Goal: Information Seeking & Learning: Learn about a topic

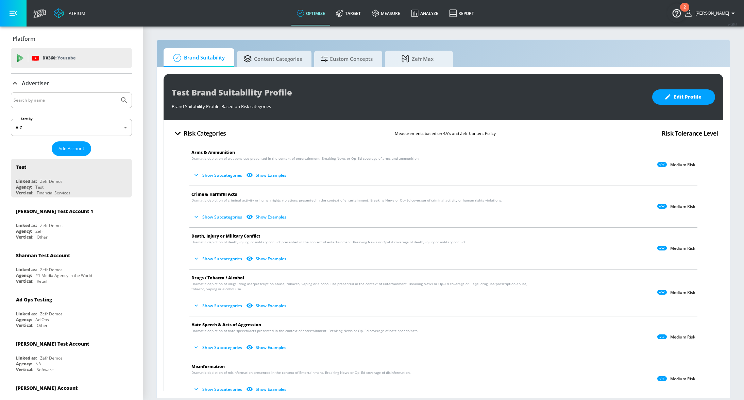
click at [199, 176] on icon "button" at bounding box center [196, 175] width 7 height 7
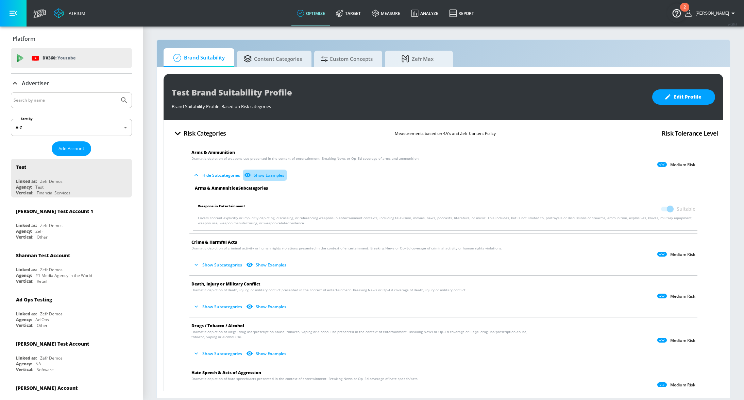
click at [266, 173] on button "Show Examples" at bounding box center [265, 175] width 44 height 11
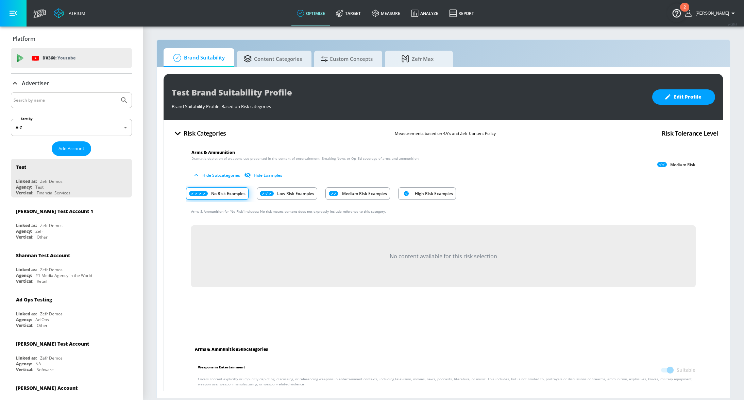
scroll to position [25, 0]
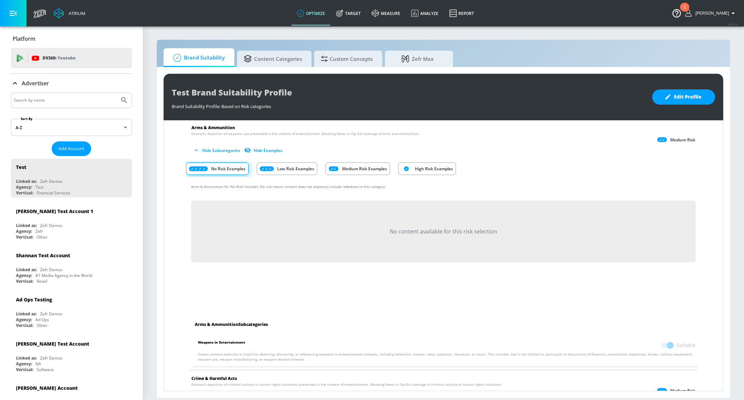
click at [283, 169] on p "Low Risk Examples" at bounding box center [295, 168] width 37 height 7
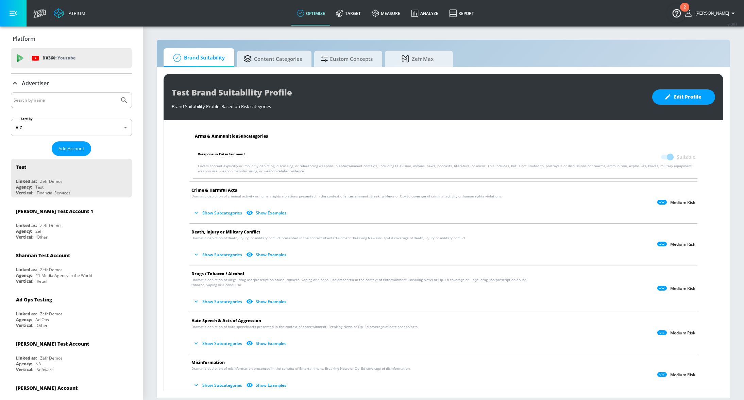
scroll to position [223, 0]
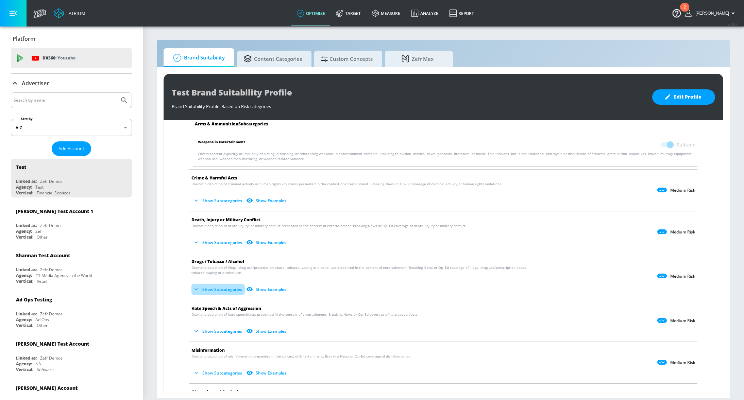
click at [233, 288] on button "Show Subcategories" at bounding box center [217, 289] width 53 height 11
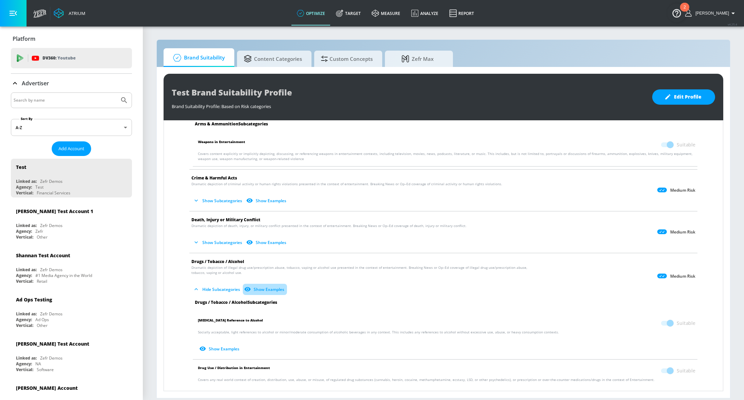
click at [254, 287] on button "Show Examples" at bounding box center [265, 289] width 44 height 11
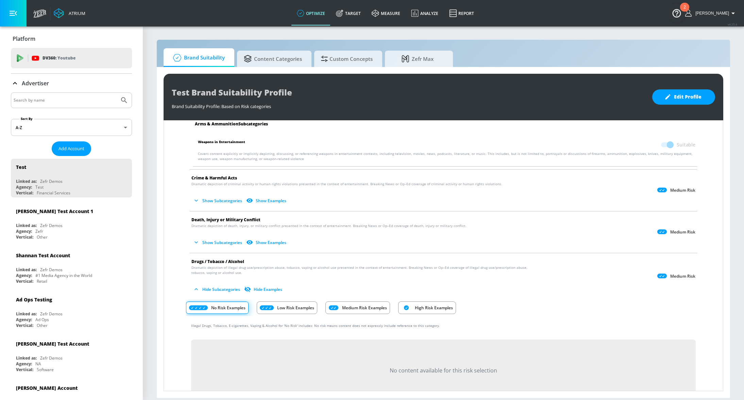
click at [285, 320] on div "Illegal Drugs, Tobacco, E-cigarettes, Vaping & Alcohol for 'No Risk' includes: …" at bounding box center [443, 388] width 515 height 145
click at [285, 313] on div "Low Risk Examples" at bounding box center [287, 307] width 61 height 13
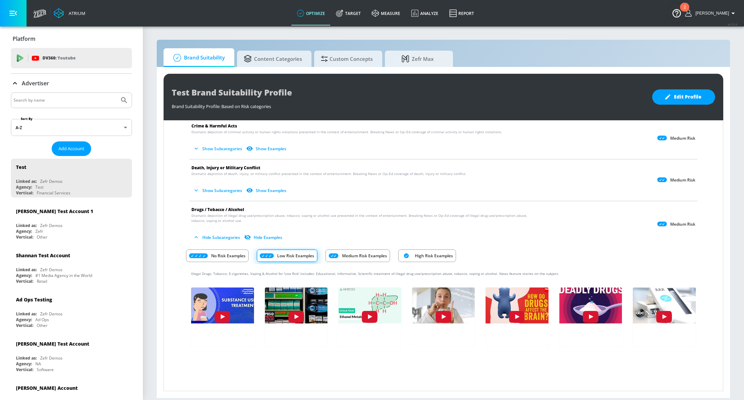
scroll to position [275, 0]
click at [349, 262] on button "Medium Risk Examples" at bounding box center [357, 255] width 65 height 16
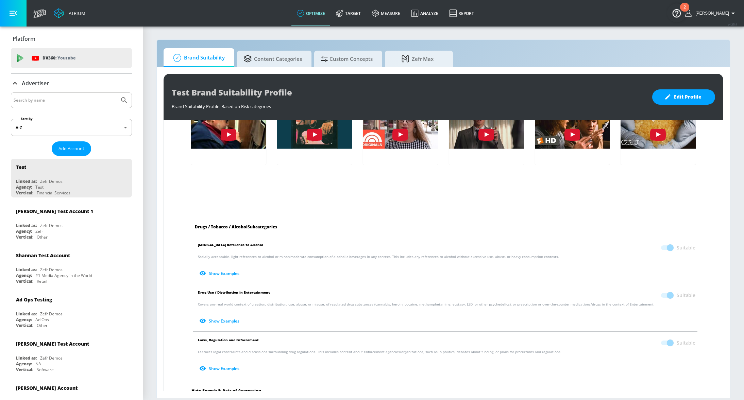
scroll to position [467, 0]
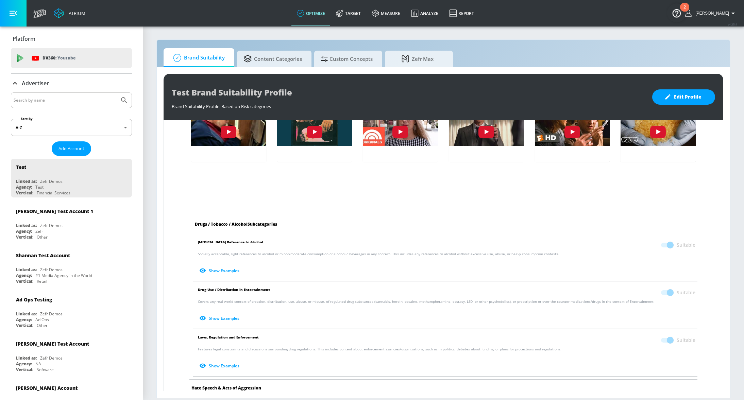
click at [231, 265] on button "Show Examples" at bounding box center [220, 270] width 44 height 11
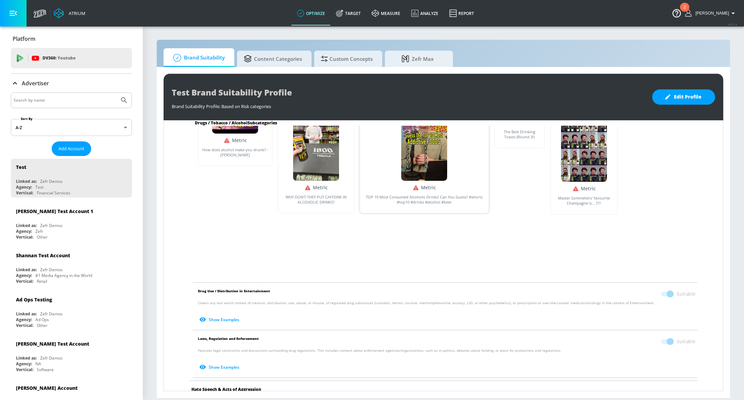
scroll to position [666, 0]
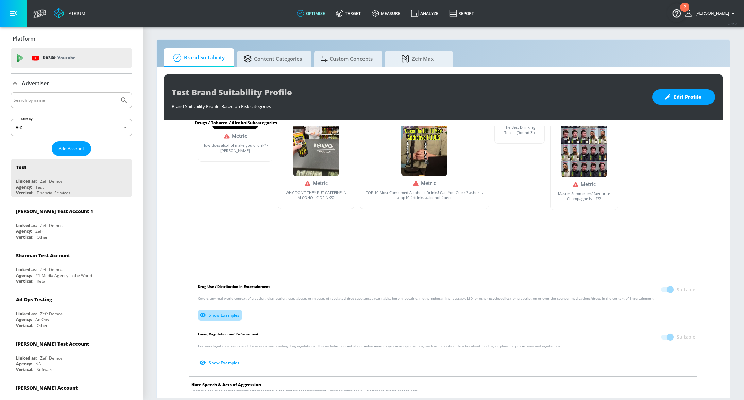
click at [212, 310] on button "Show Examples" at bounding box center [220, 315] width 44 height 11
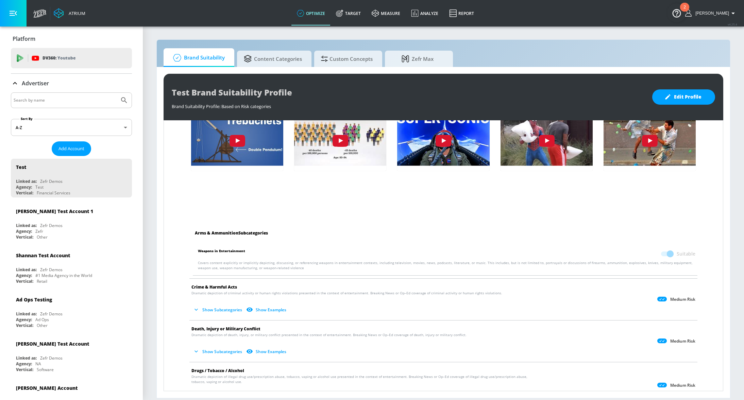
scroll to position [170, 0]
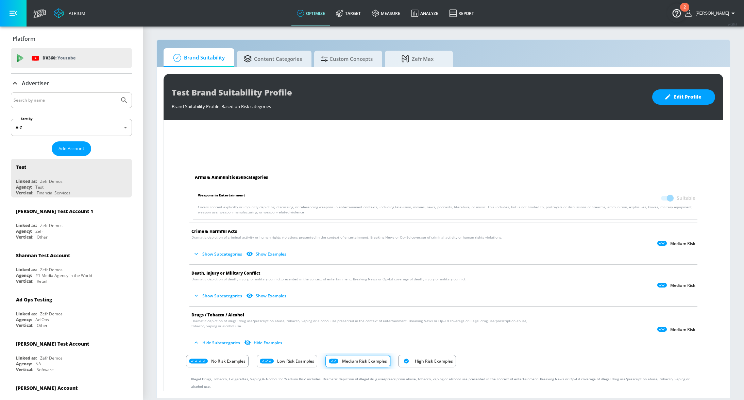
click at [215, 296] on button "Show Subcategories" at bounding box center [217, 295] width 53 height 11
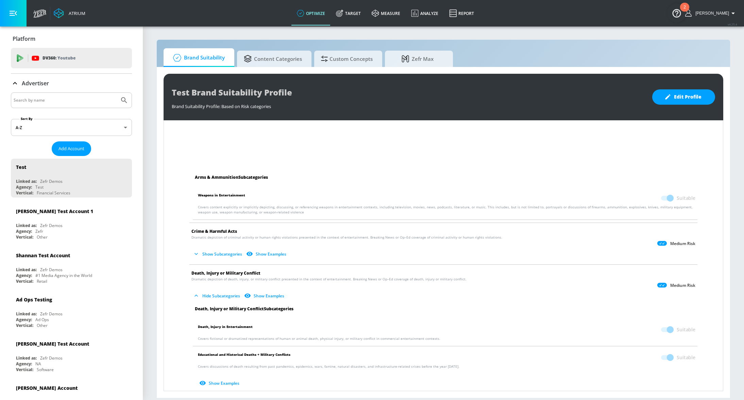
click at [255, 295] on button "Show Examples" at bounding box center [265, 295] width 44 height 11
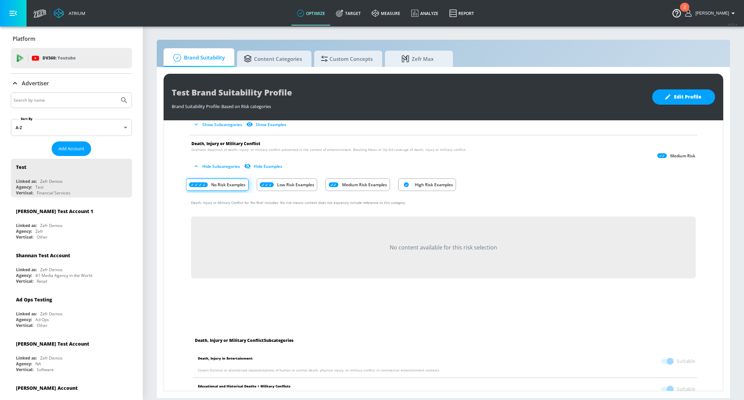
scroll to position [296, 0]
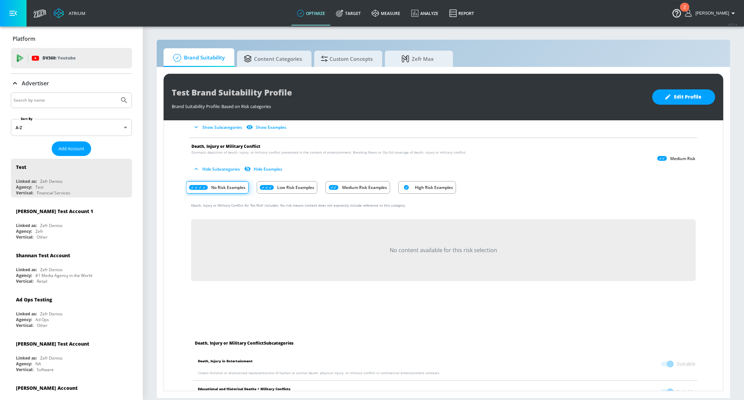
click at [291, 186] on p "Low Risk Examples" at bounding box center [295, 187] width 37 height 7
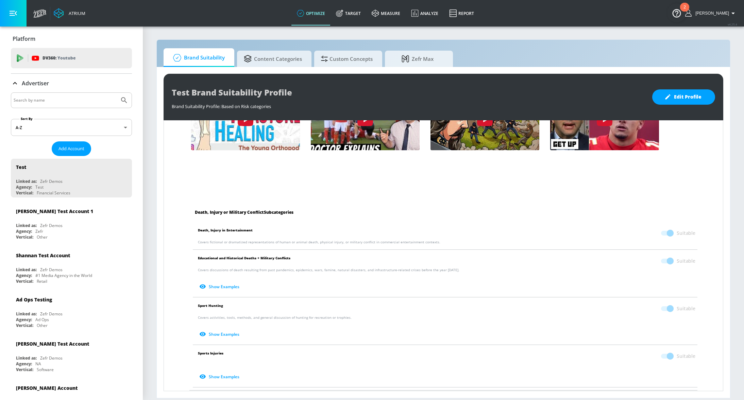
scroll to position [425, 0]
click at [236, 332] on button "Show Examples" at bounding box center [220, 333] width 44 height 11
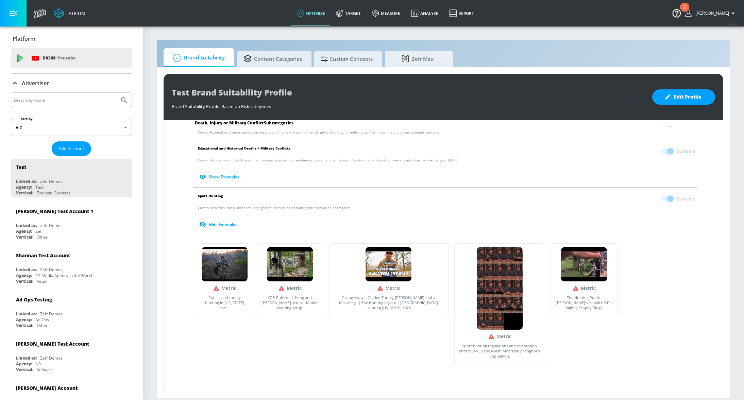
scroll to position [534, 0]
click at [222, 223] on button "Hide Examples" at bounding box center [219, 224] width 42 height 11
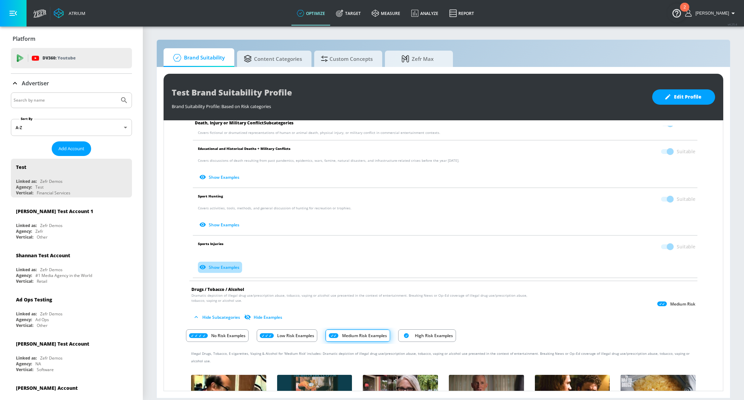
click at [223, 267] on button "Show Examples" at bounding box center [220, 267] width 44 height 11
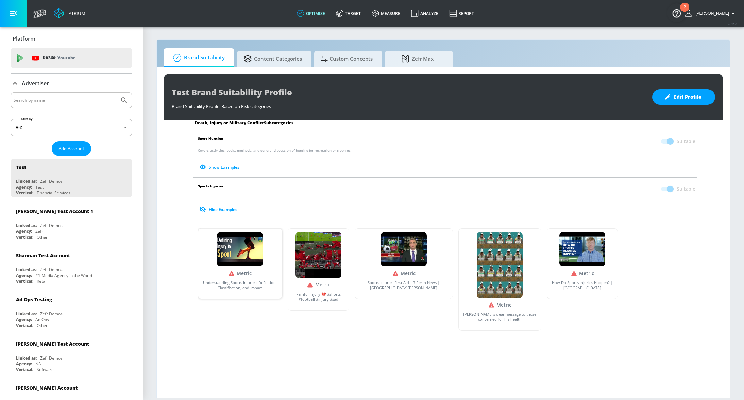
scroll to position [593, 0]
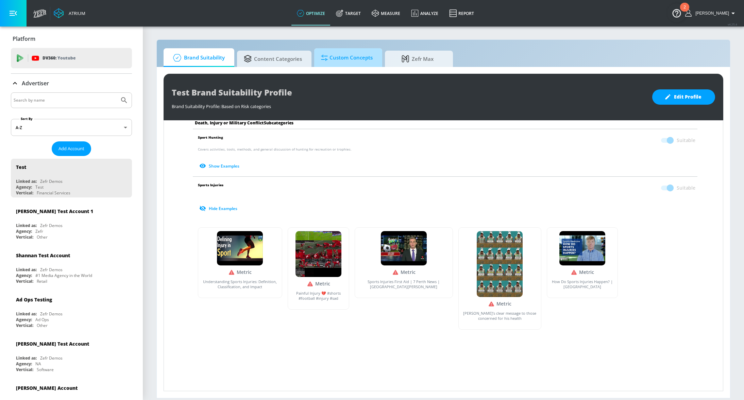
click at [351, 59] on span "Custom Concepts" at bounding box center [347, 58] width 52 height 16
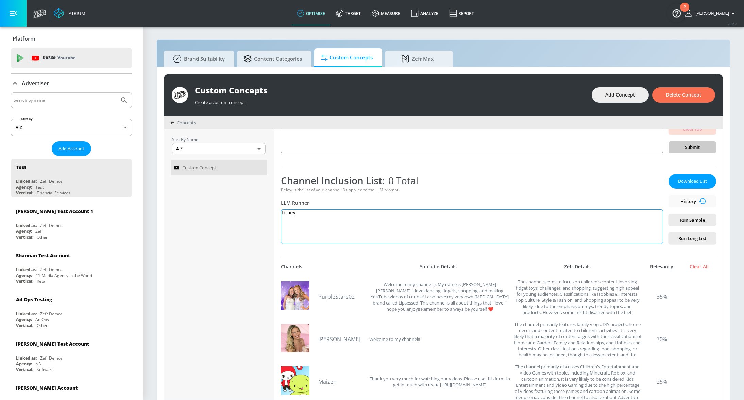
scroll to position [43, 0]
click at [290, 60] on span "Content Categories" at bounding box center [273, 58] width 58 height 16
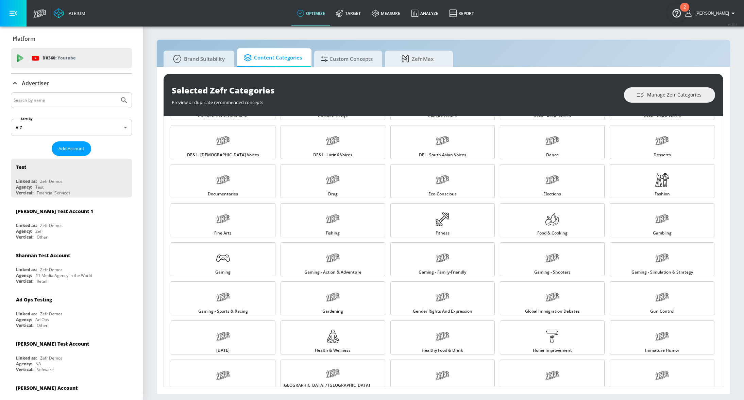
scroll to position [156, 0]
click at [401, 217] on link "Fitness" at bounding box center [442, 219] width 105 height 34
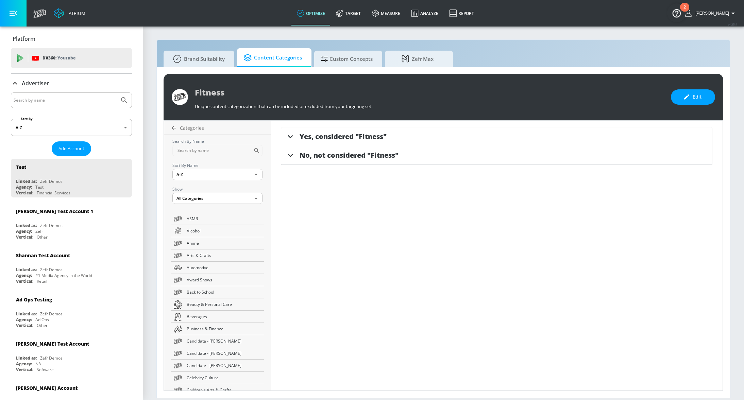
click at [310, 138] on span "Yes, considered "Fitness"" at bounding box center [342, 136] width 87 height 9
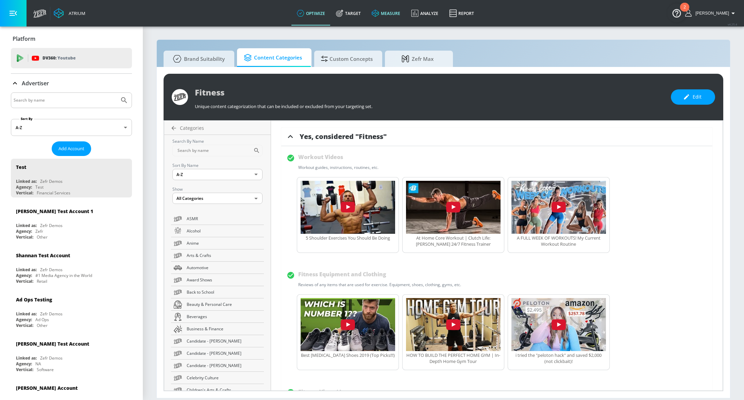
click at [398, 14] on link "measure" at bounding box center [385, 13] width 39 height 24
